Goal: Task Accomplishment & Management: Manage account settings

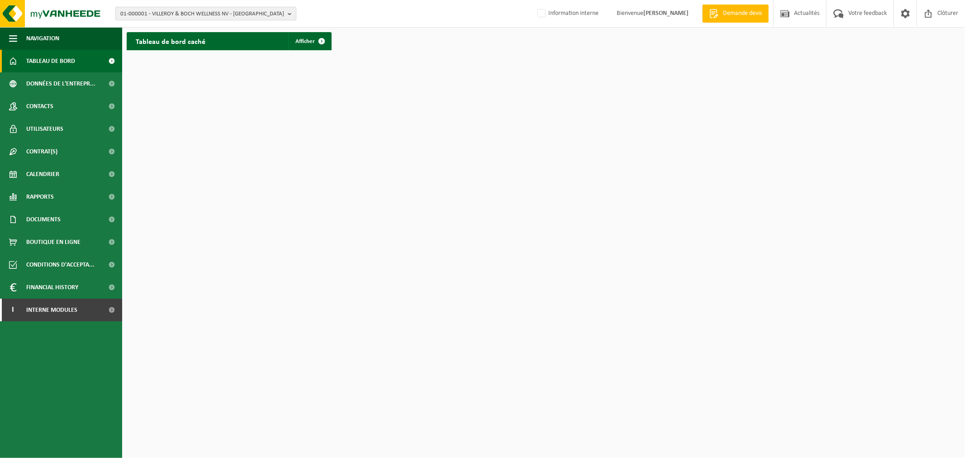
click at [192, 15] on span "01-000001 - VILLEROY & BOCH WELLNESS NV - ROESELARE" at bounding box center [202, 14] width 164 height 14
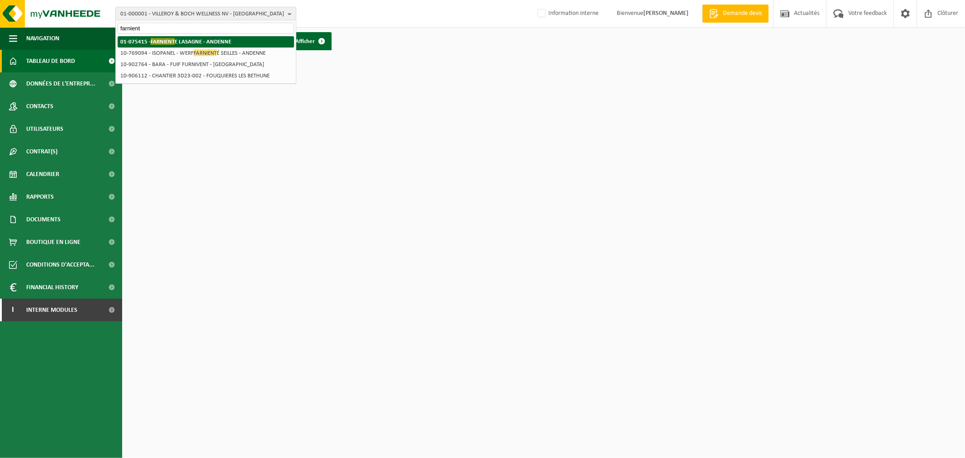
type input "farnient"
click at [191, 38] on strong "01-075415 - FARNIENT E LASAGNE - ANDENNE" at bounding box center [175, 41] width 111 height 7
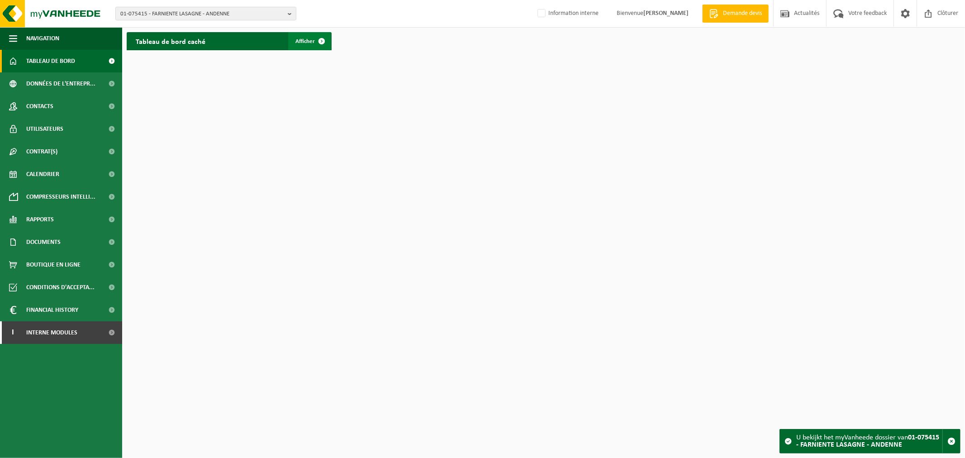
click at [313, 44] on span at bounding box center [322, 41] width 18 height 18
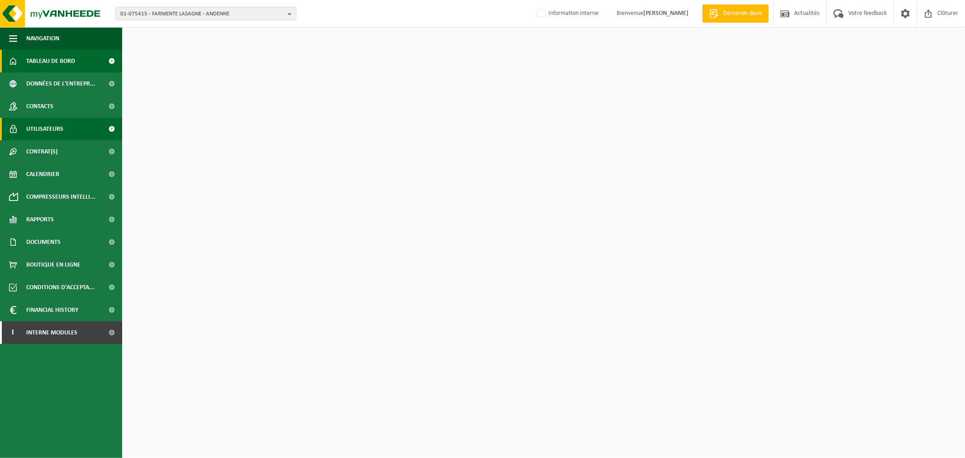
click at [61, 133] on span "Utilisateurs" at bounding box center [44, 129] width 37 height 23
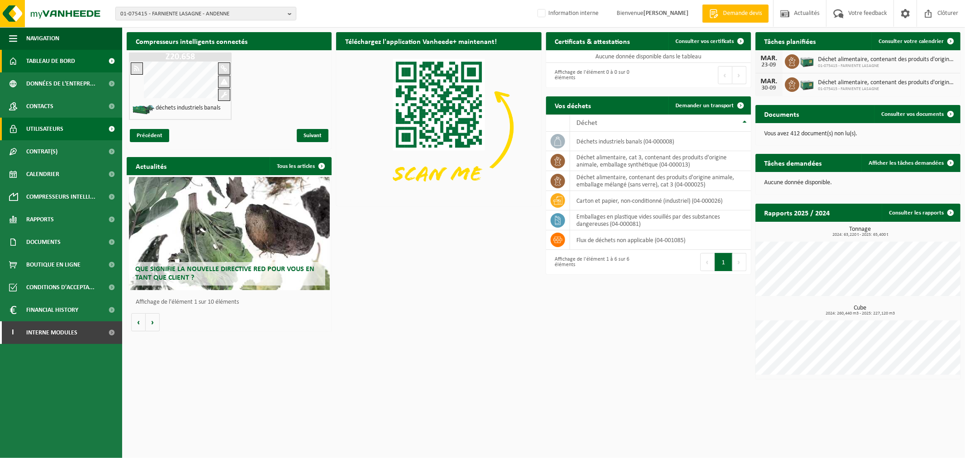
click at [60, 130] on span "Utilisateurs" at bounding box center [44, 129] width 37 height 23
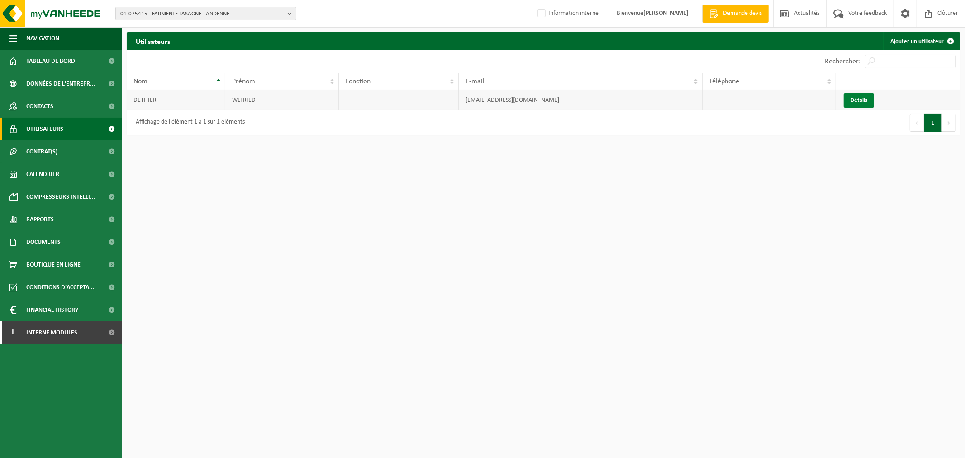
click at [862, 100] on link "Détails" at bounding box center [859, 100] width 30 height 14
